Goal: Answer question/provide support: Share knowledge or assist other users

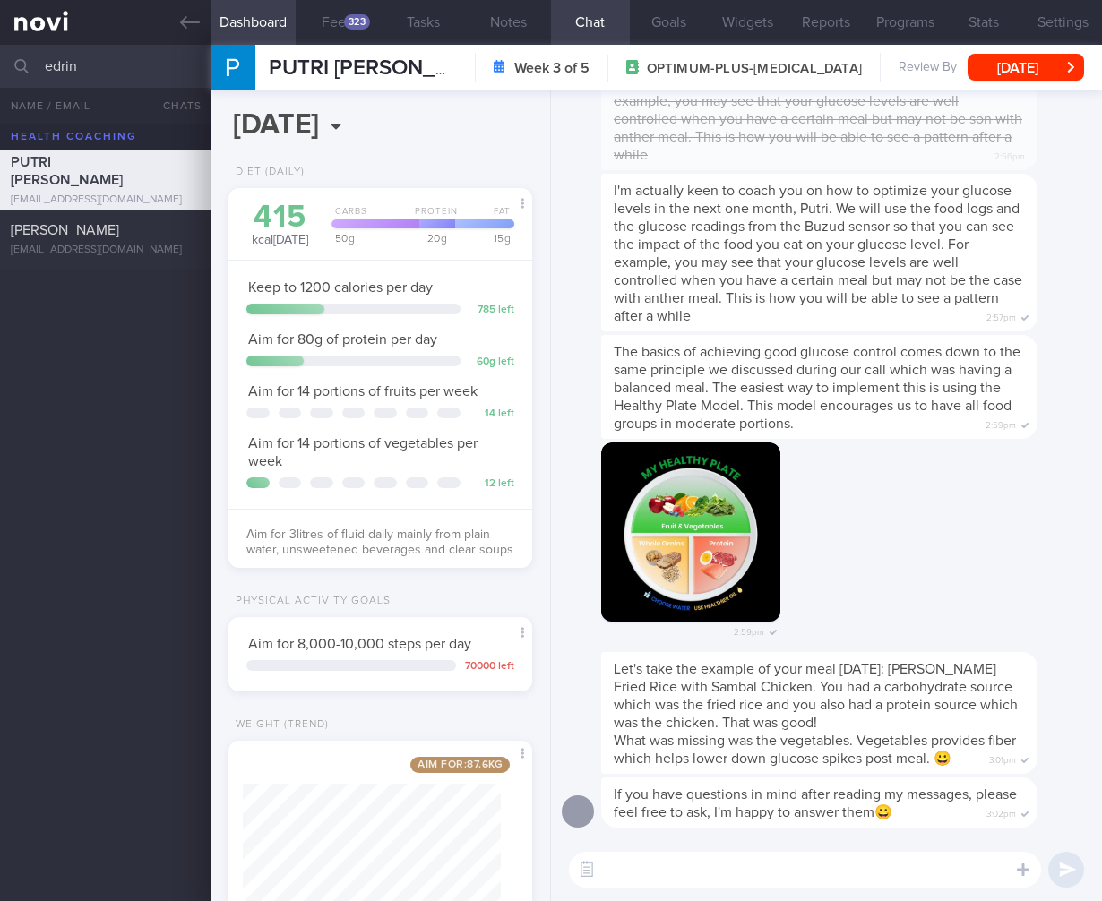
scroll to position [155, 258]
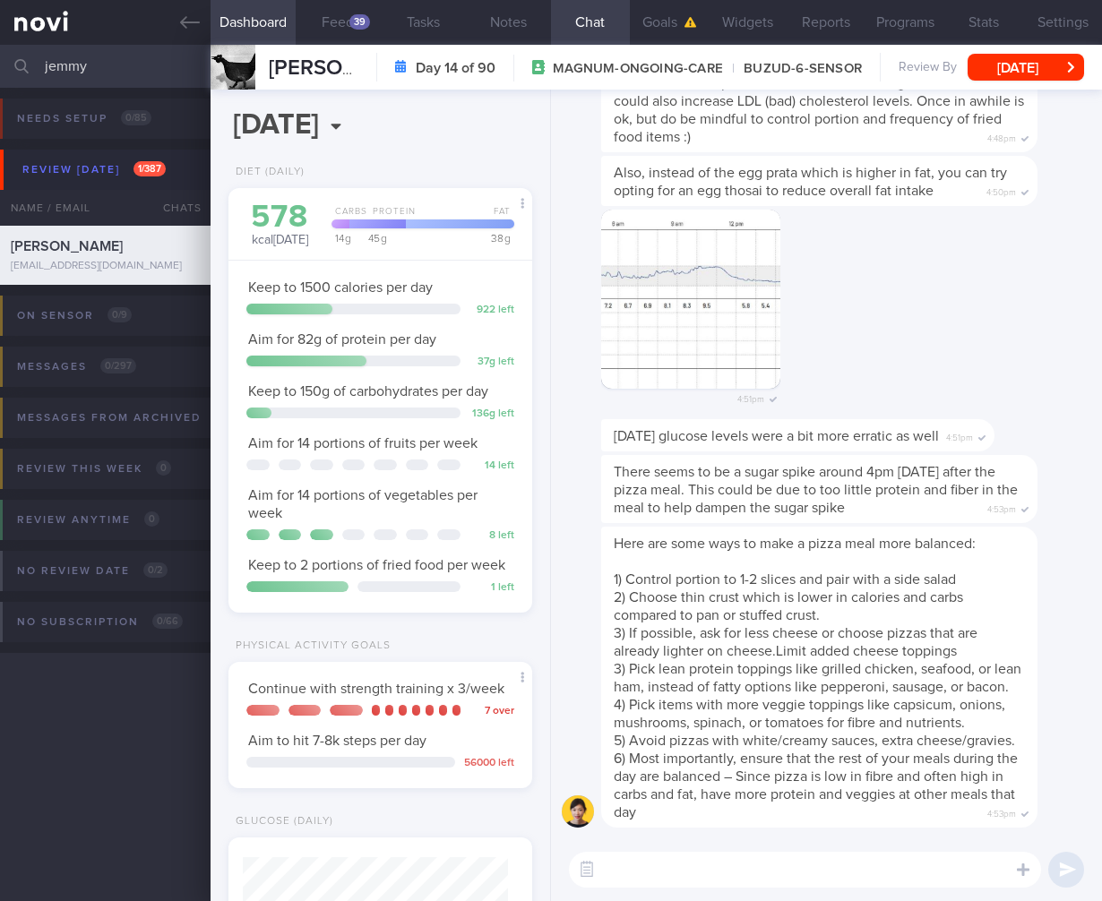
select select "7"
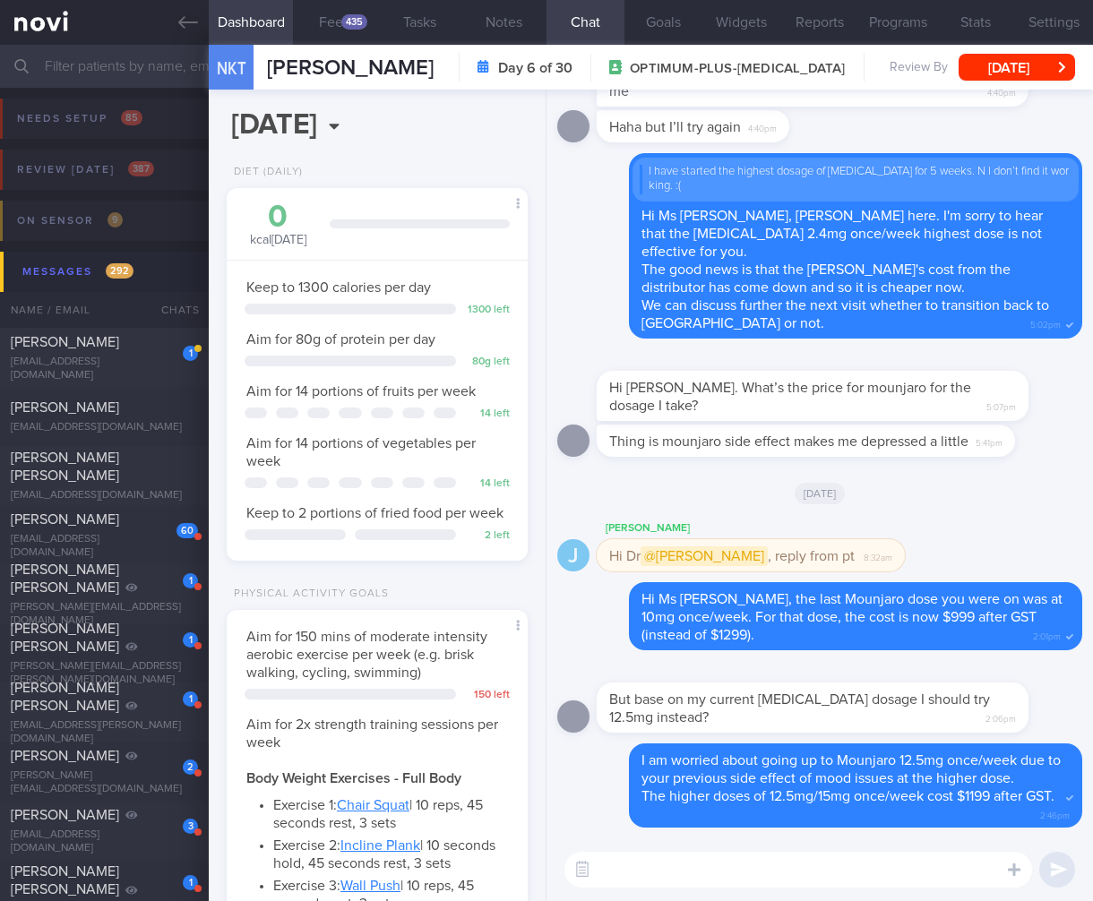
select select "7"
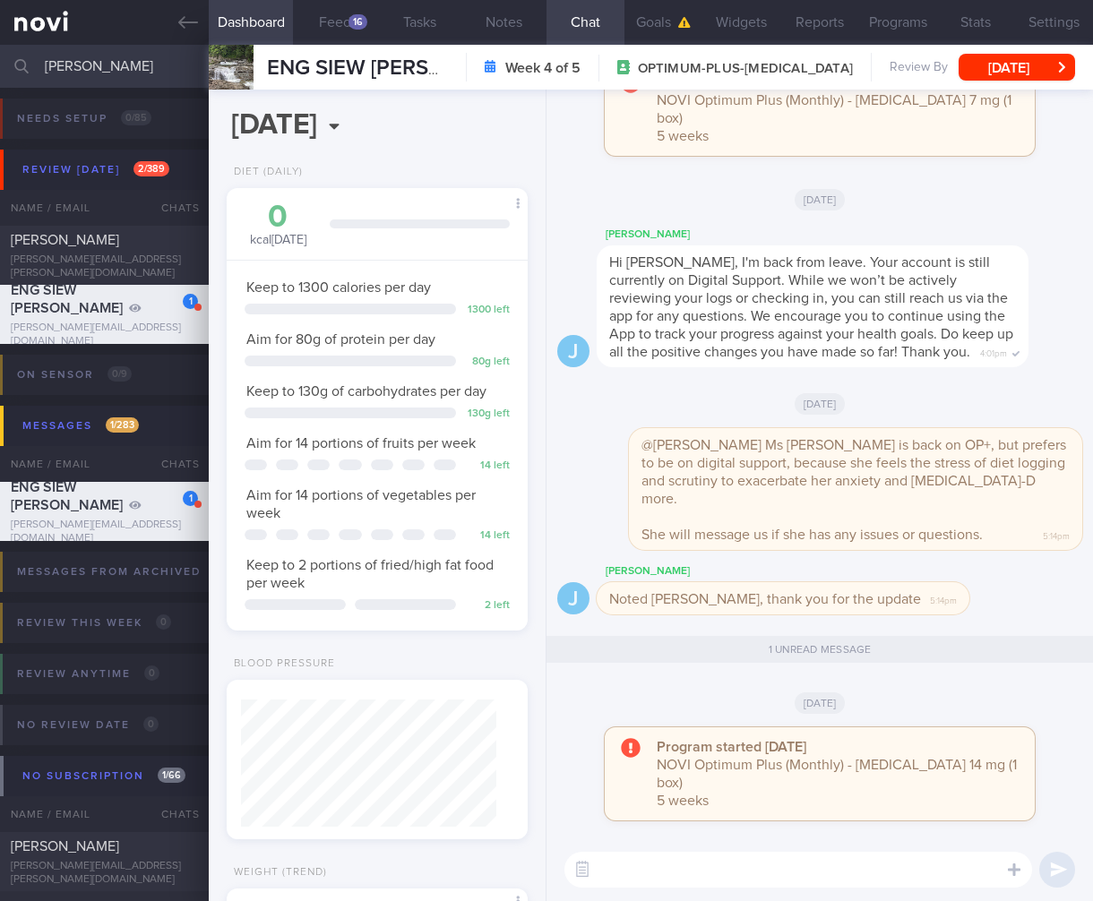
select select "7"
click at [79, 68] on input "marianne" at bounding box center [546, 66] width 1093 height 43
click at [78, 68] on input "marianne" at bounding box center [546, 66] width 1093 height 43
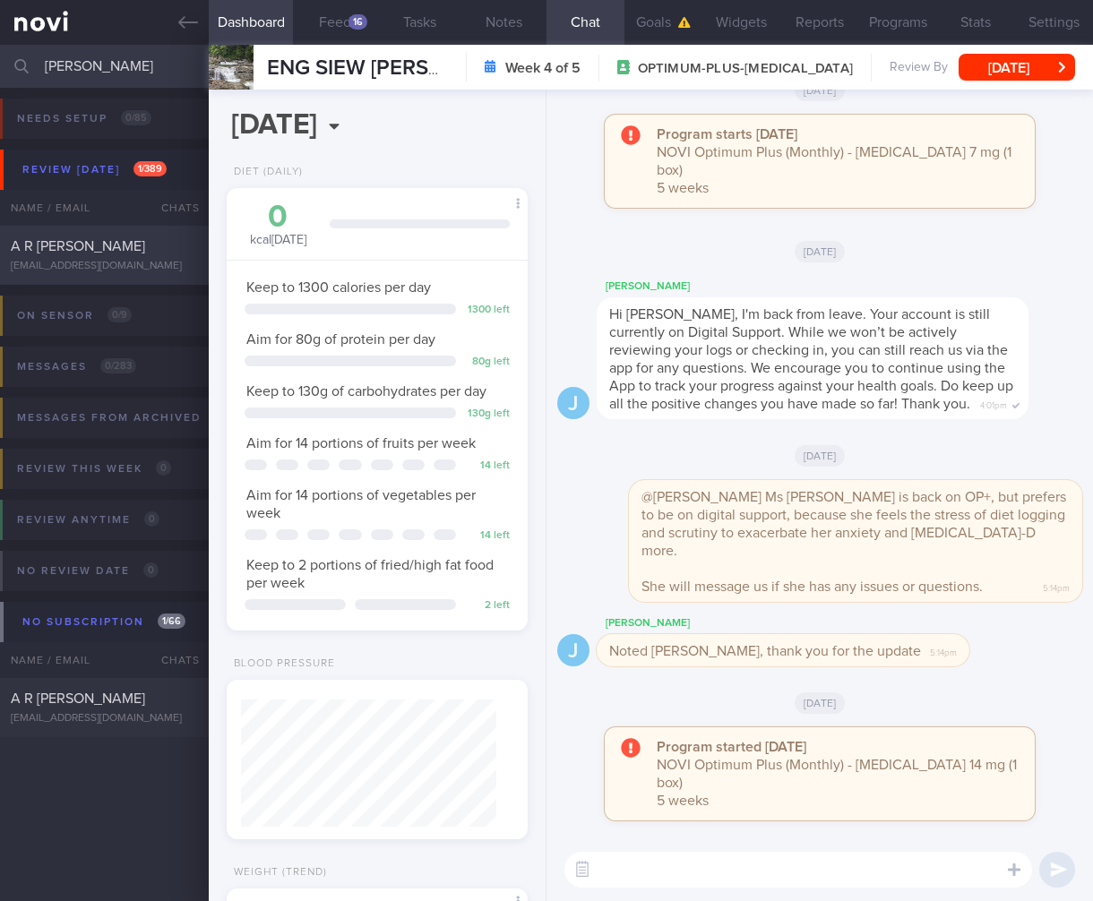
type input "arthi"
click at [93, 249] on span "A R ARTHI PRIYANKA" at bounding box center [78, 246] width 134 height 14
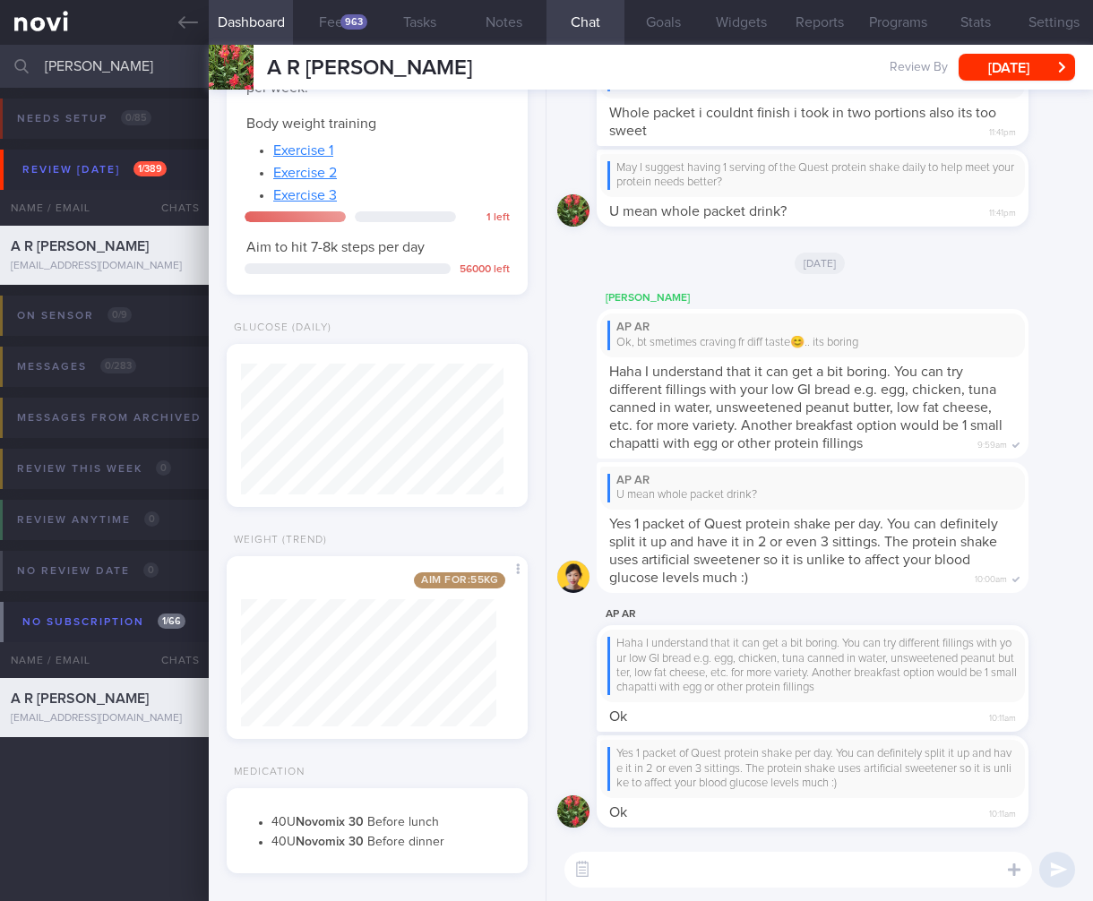
scroll to position [131, 263]
click at [323, 158] on link "Exercise 1" at bounding box center [303, 150] width 60 height 14
click at [315, 180] on link "Exercise 2" at bounding box center [305, 173] width 64 height 14
click at [312, 202] on link "Exercise 3" at bounding box center [305, 195] width 64 height 14
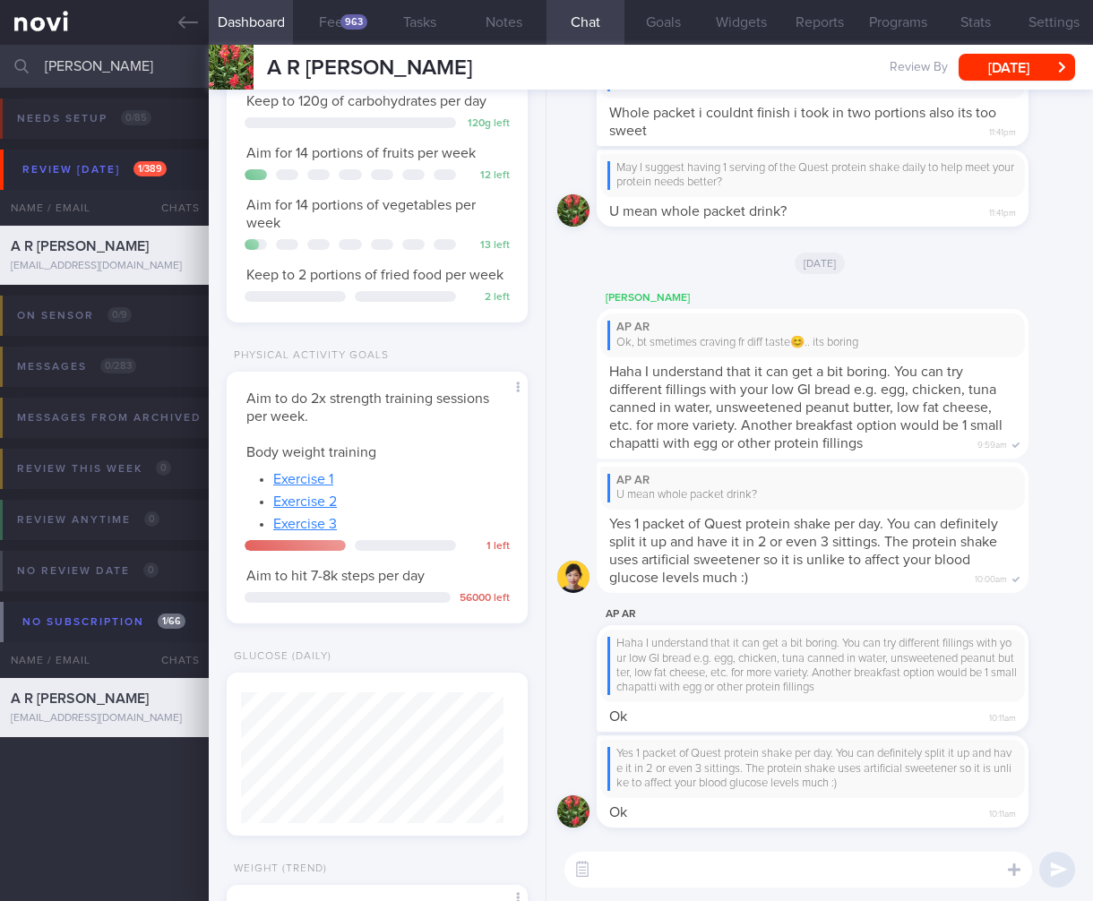
scroll to position [14, 0]
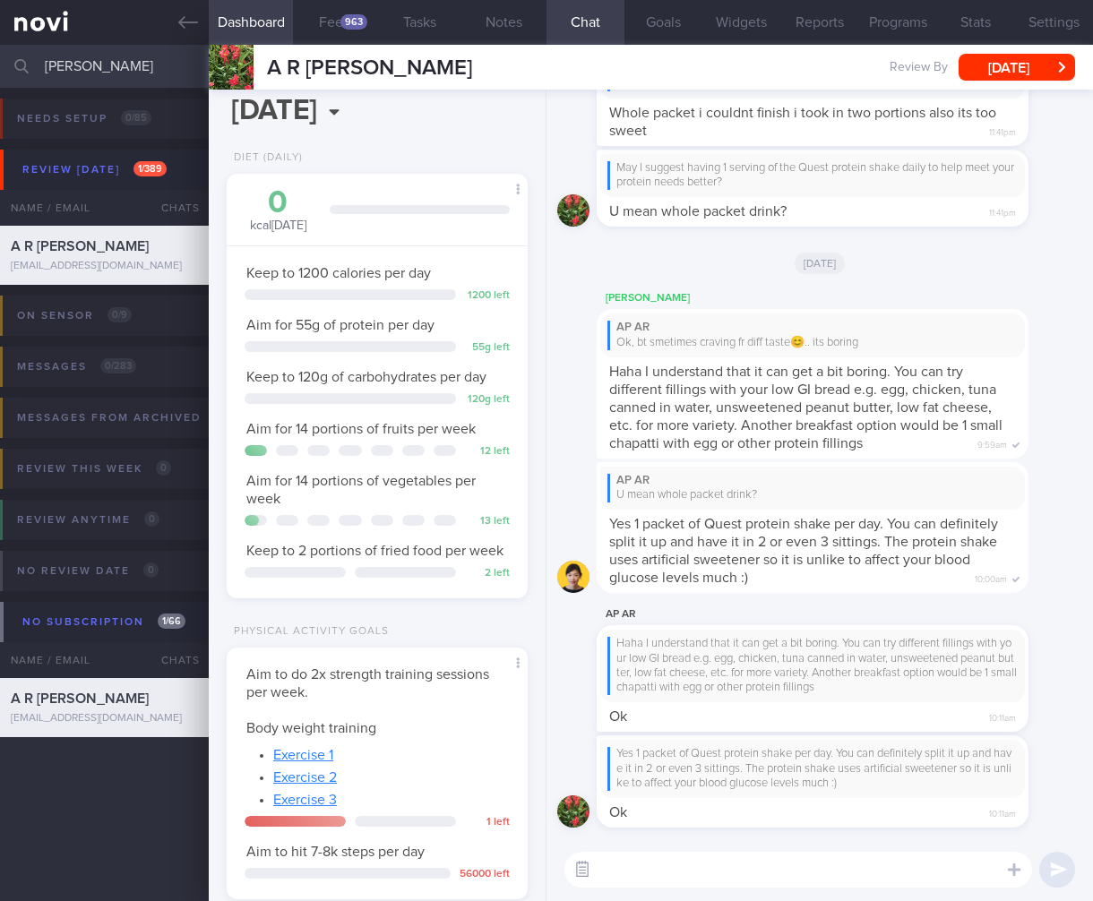
click at [585, 872] on button "button" at bounding box center [582, 870] width 32 height 32
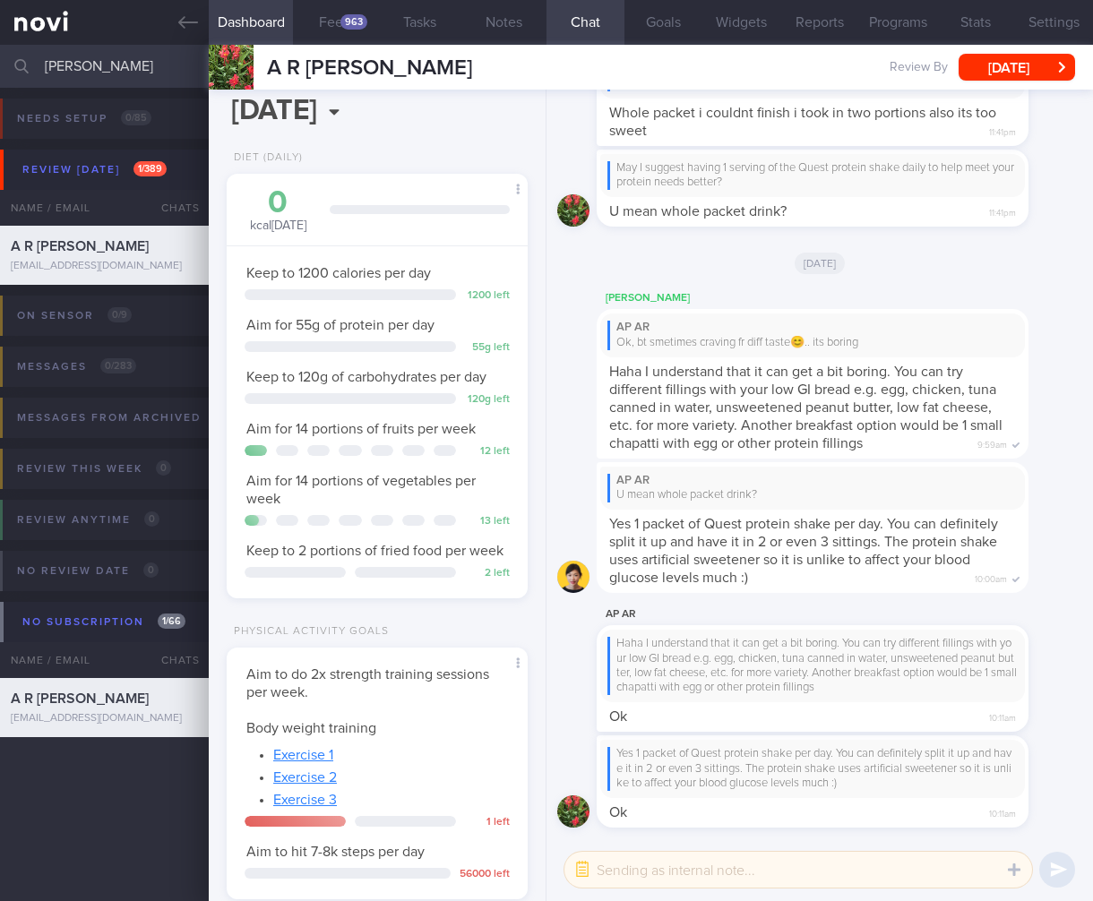
drag, startPoint x: 640, startPoint y: 872, endPoint x: 651, endPoint y: 808, distance: 64.7
click at [640, 873] on textarea at bounding box center [798, 870] width 468 height 36
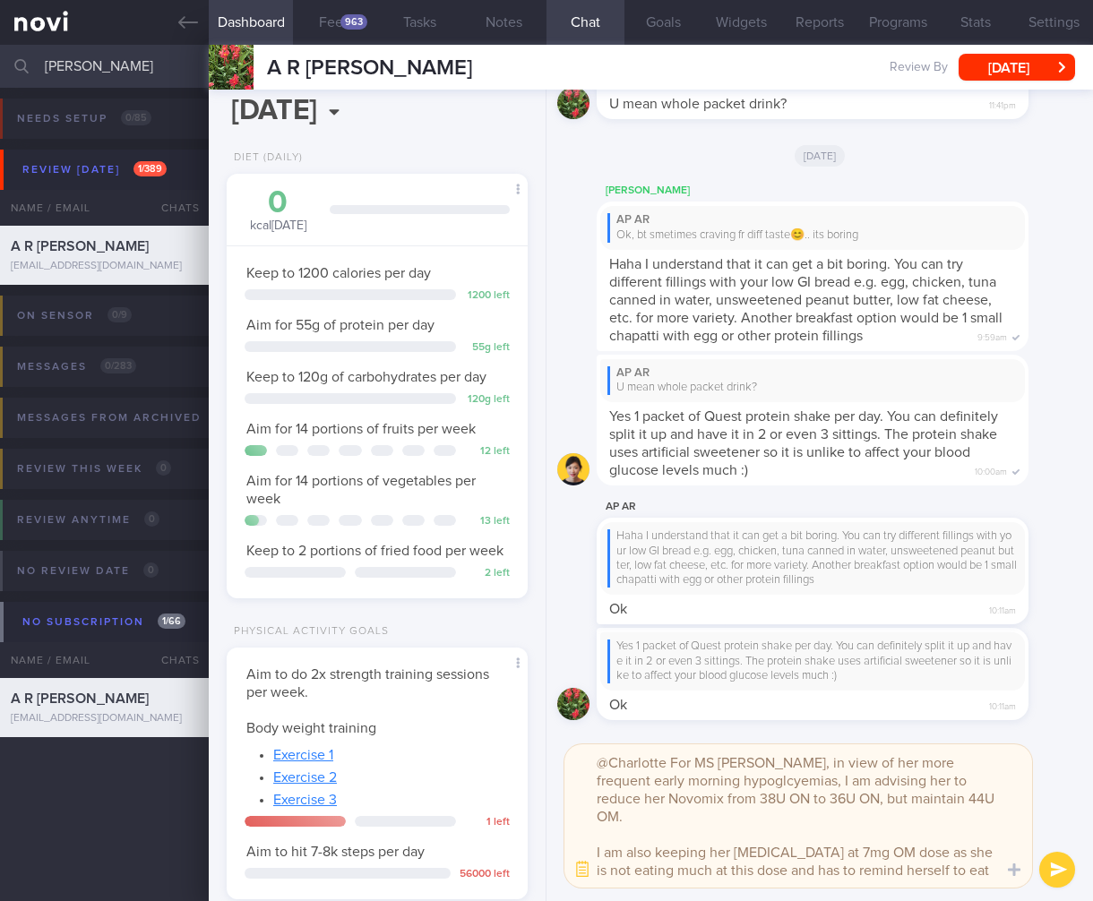
scroll to position [0, 0]
type textarea "@Charlotte For MS Arthi, in view of her more frequent early morning hypoglcyemi…"
